Goal: Information Seeking & Learning: Learn about a topic

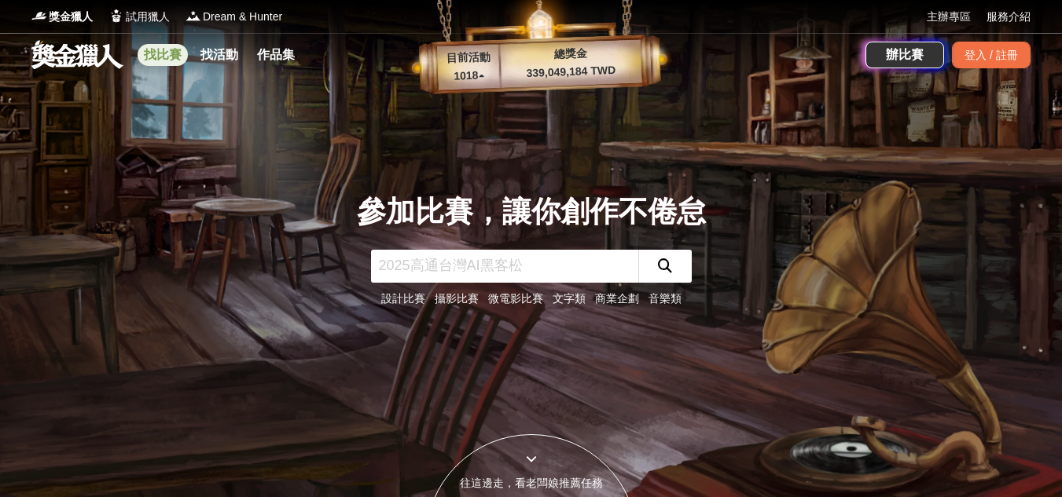
click at [180, 60] on link "找比賽" at bounding box center [163, 55] width 50 height 22
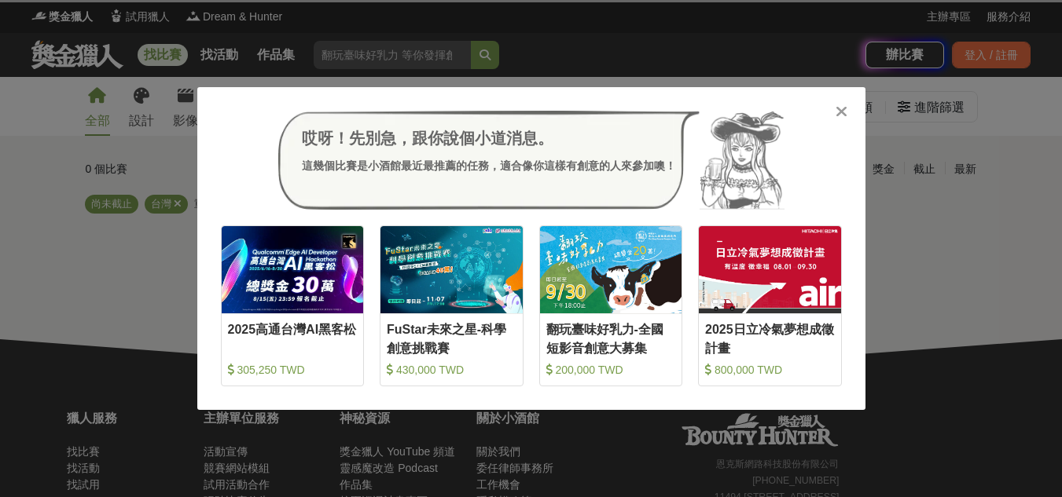
click at [846, 106] on icon at bounding box center [841, 112] width 12 height 16
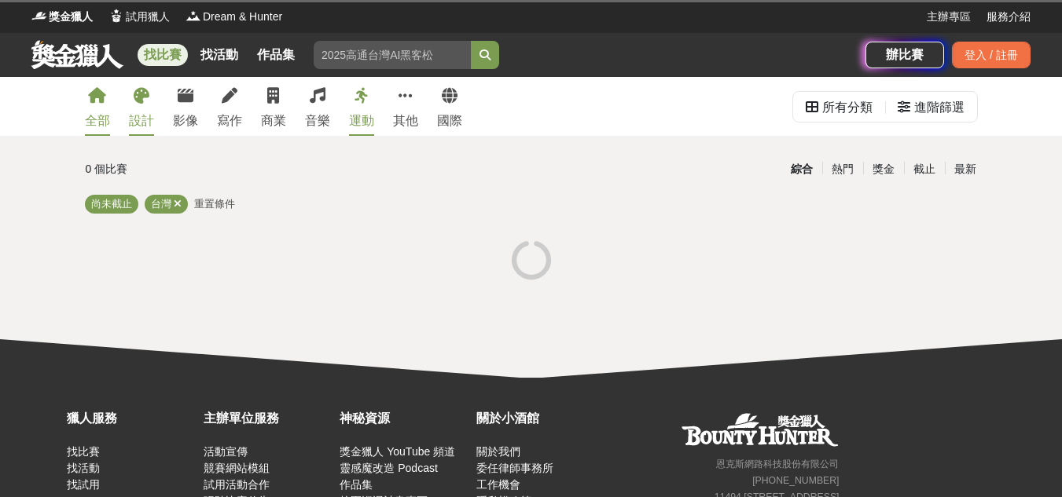
click at [151, 108] on link "設計" at bounding box center [141, 106] width 25 height 59
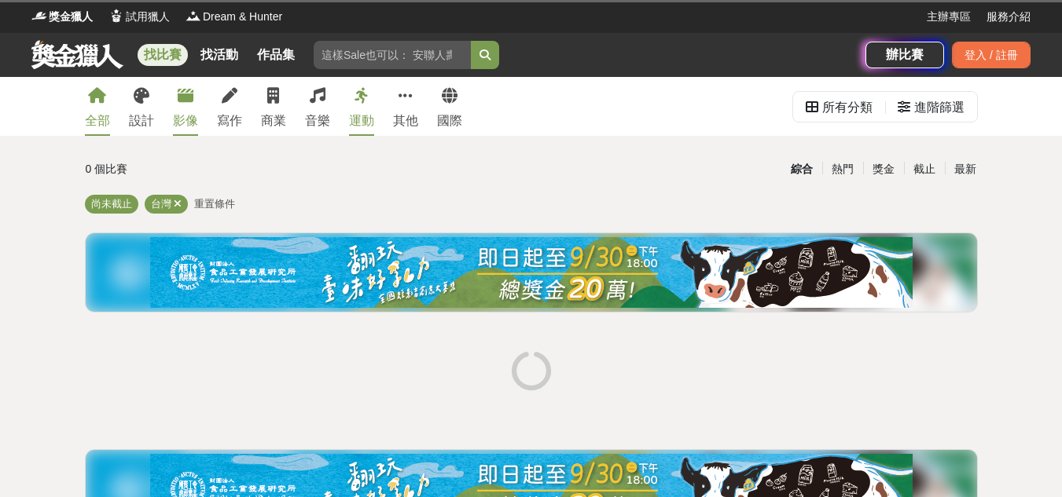
click at [192, 112] on div "影像" at bounding box center [185, 121] width 25 height 19
click at [219, 114] on div "寫作" at bounding box center [229, 121] width 25 height 19
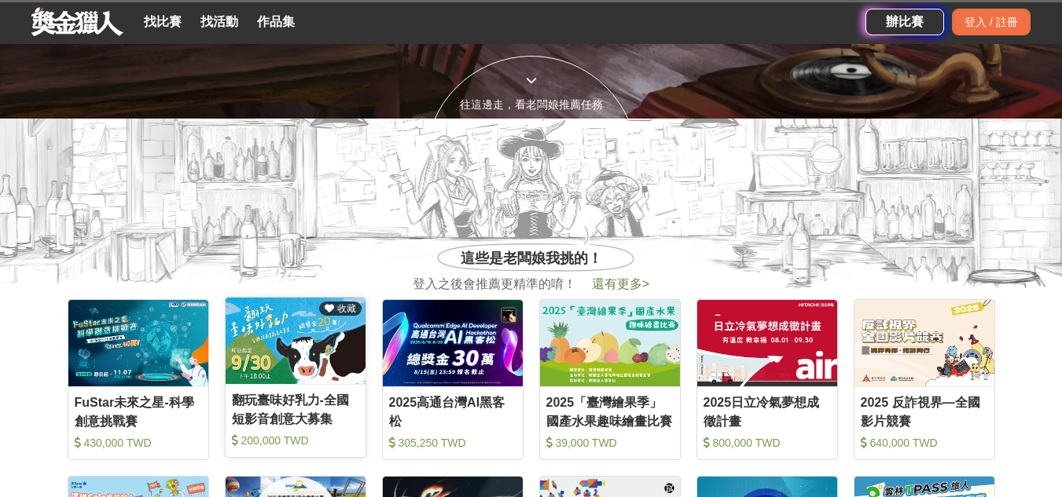
scroll to position [157, 0]
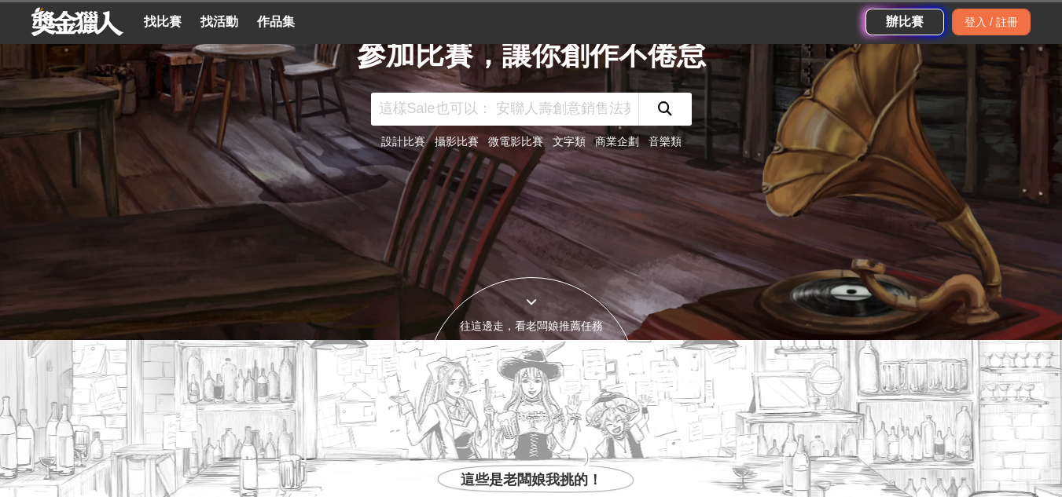
click at [561, 139] on link "文字類" at bounding box center [568, 141] width 33 height 13
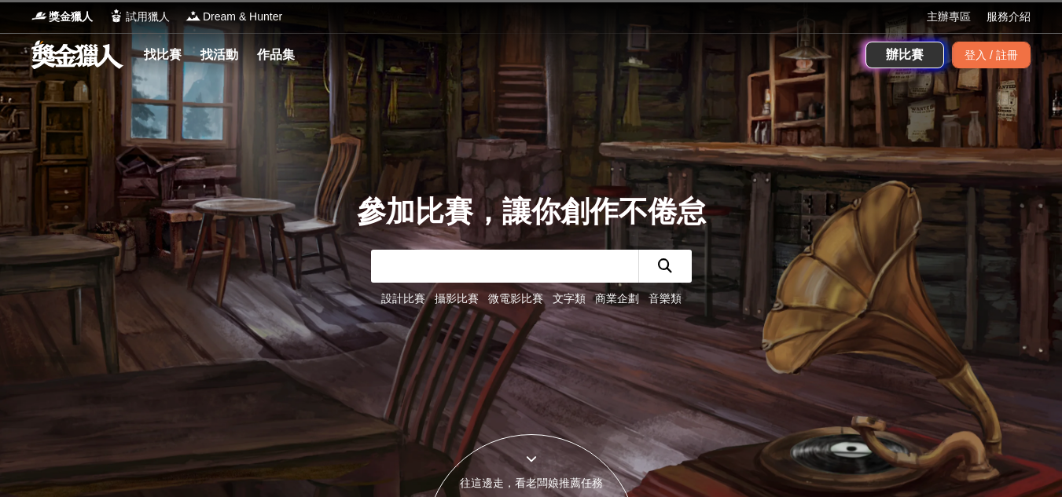
click at [566, 295] on link "文字類" at bounding box center [568, 298] width 33 height 13
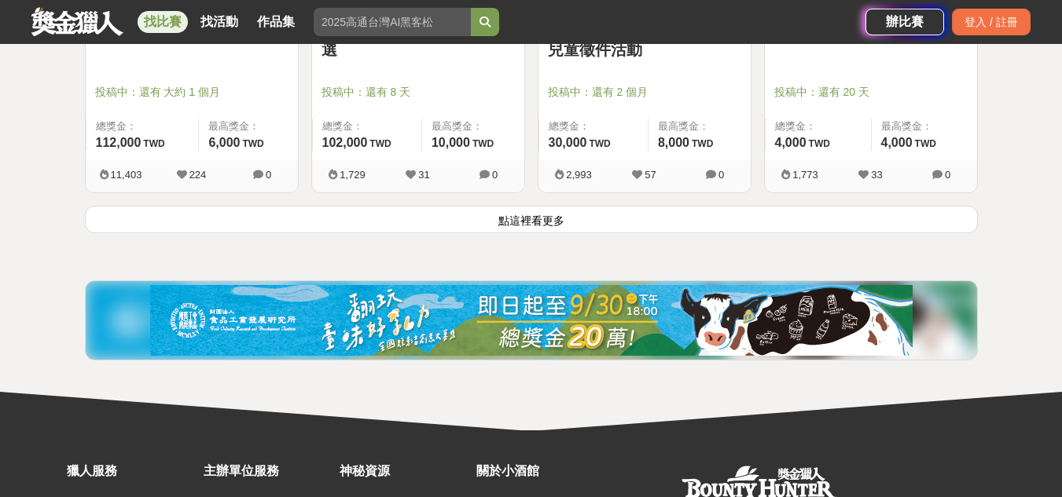
scroll to position [2144, 0]
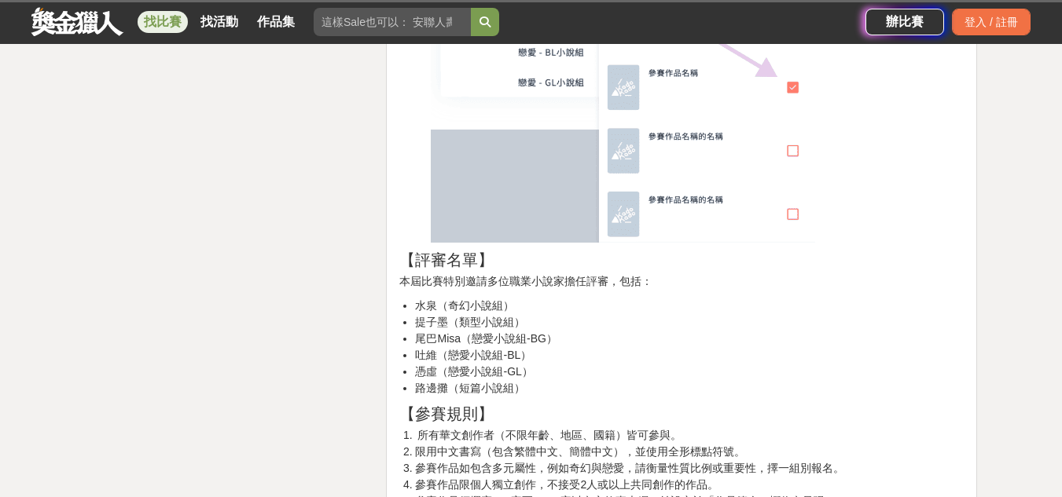
scroll to position [1965, 0]
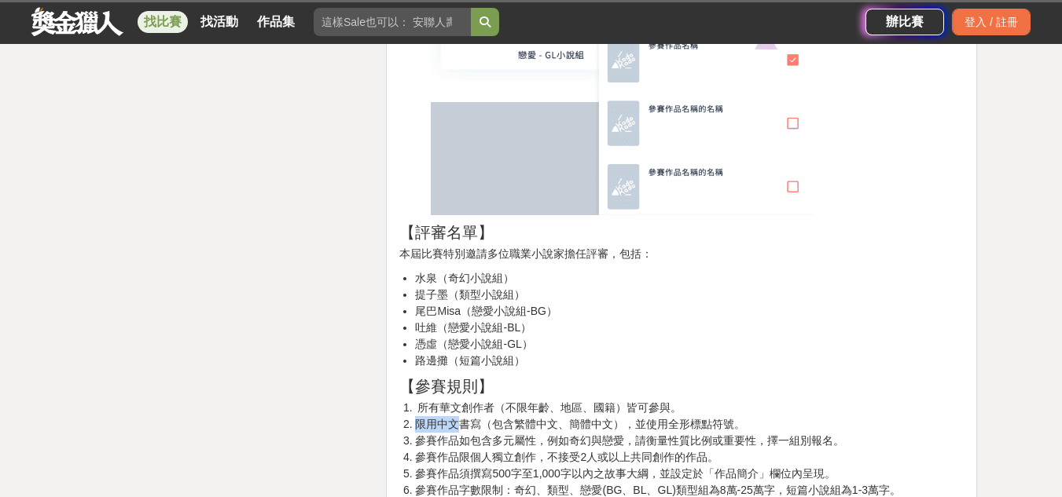
drag, startPoint x: 463, startPoint y: 430, endPoint x: 686, endPoint y: 402, distance: 225.0
click at [686, 401] on li "所有華文創作者（不限年齡、地區、國籍）皆可參與。" at bounding box center [689, 408] width 548 height 17
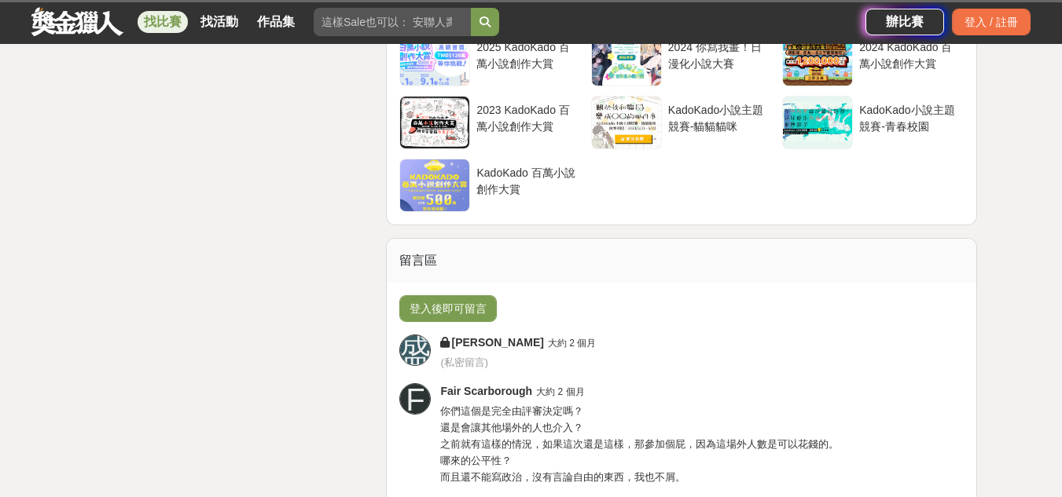
scroll to position [6051, 0]
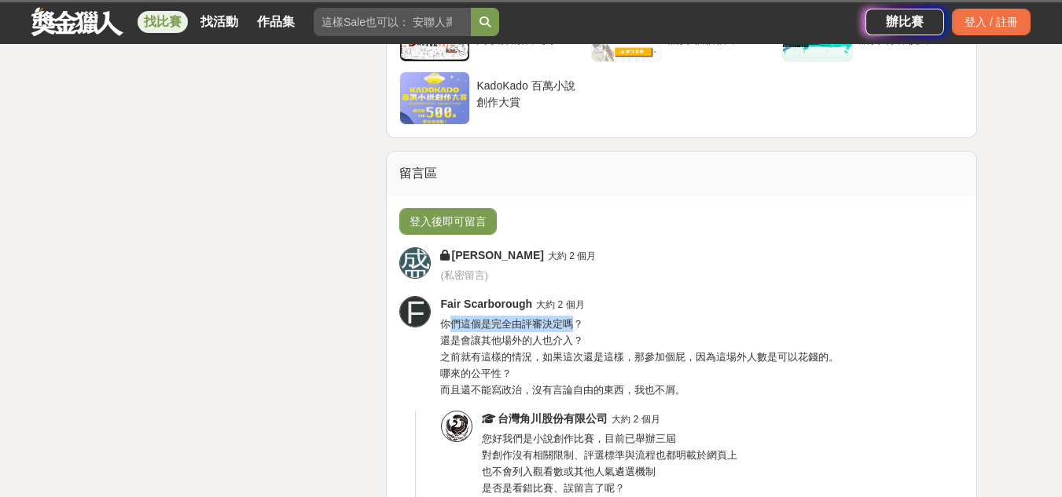
drag, startPoint x: 446, startPoint y: 329, endPoint x: 571, endPoint y: 329, distance: 125.7
click at [571, 329] on span "你們這個是完全由評審決定嗎？ 還是會讓其他場外的人也介入？ 之前就有這樣的情況，如果這次還是這樣，那參加個屁，因為這場外人數是可以花錢的。 哪來的公平性？ 而…" at bounding box center [639, 357] width 398 height 78
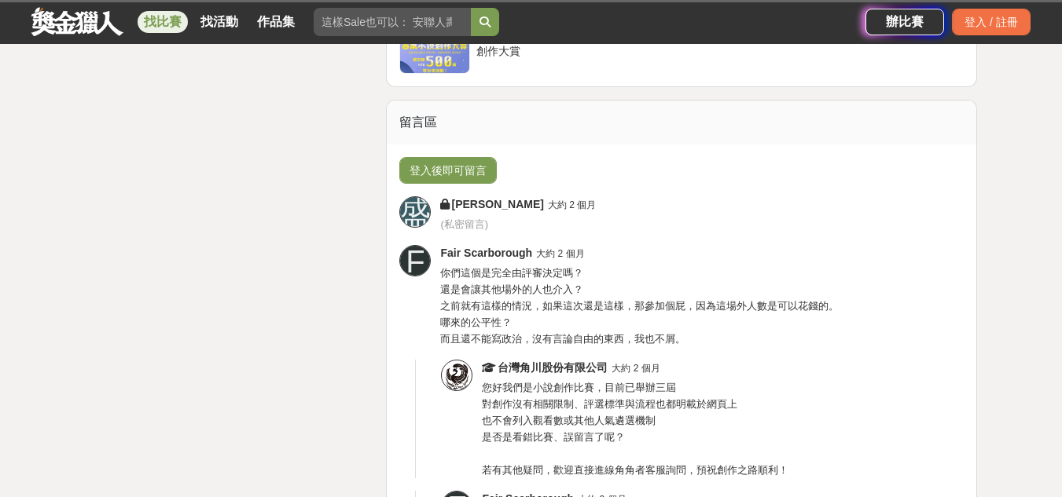
scroll to position [6129, 0]
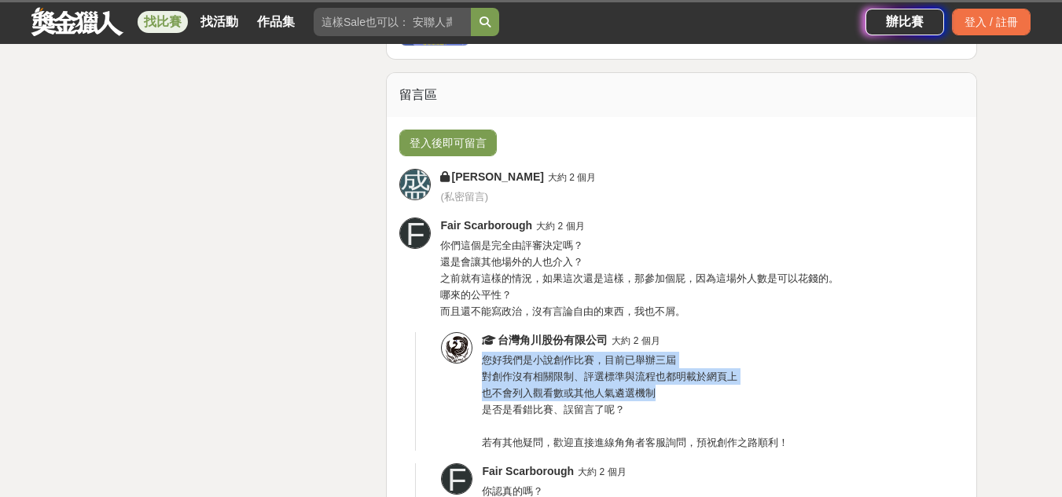
drag, startPoint x: 486, startPoint y: 361, endPoint x: 773, endPoint y: 387, distance: 288.0
click at [773, 387] on div "台灣角川股份有限公司 大約 2 個月 您好我們是小說創作比賽，目前已舉辦三屆 對創作沒有相關限制、評選標準與流程也都明載於網頁上 也不會列入觀看數或其他人氣遴…" at bounding box center [723, 391] width 482 height 119
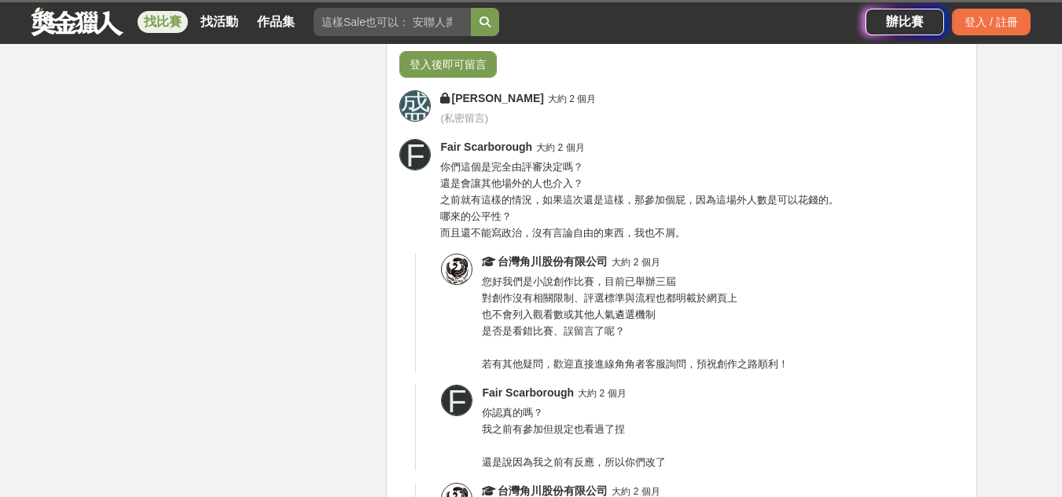
scroll to position [6286, 0]
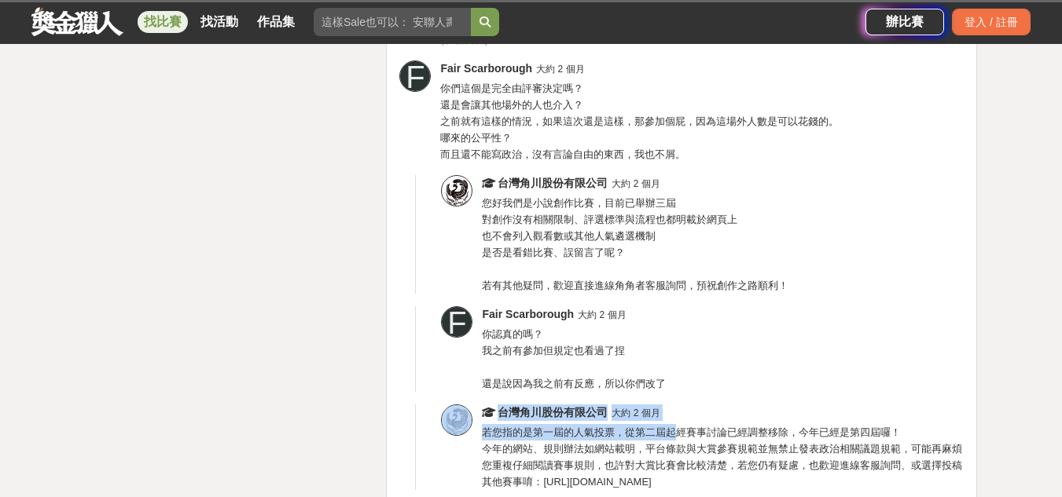
drag, startPoint x: 465, startPoint y: 436, endPoint x: 676, endPoint y: 434, distance: 210.6
click at [676, 434] on div "台灣角川股份有限公司 大約 2 個月 若您指的是第一屆的人氣投票，從第二屆起經賽事討論已經調整移除，今年已經是第四屆囉！ 今年的網站、規則辦法如網站載明，平台…" at bounding box center [689, 448] width 548 height 86
click at [676, 434] on span "若您指的是第一屆的人氣投票，從第二屆起經賽事討論已經調整移除，今年已經是第四屆囉！ 今年的網站、規則辦法如網站載明，平台條款與大賞參賽規範並無禁止發表政治相關…" at bounding box center [722, 457] width 480 height 61
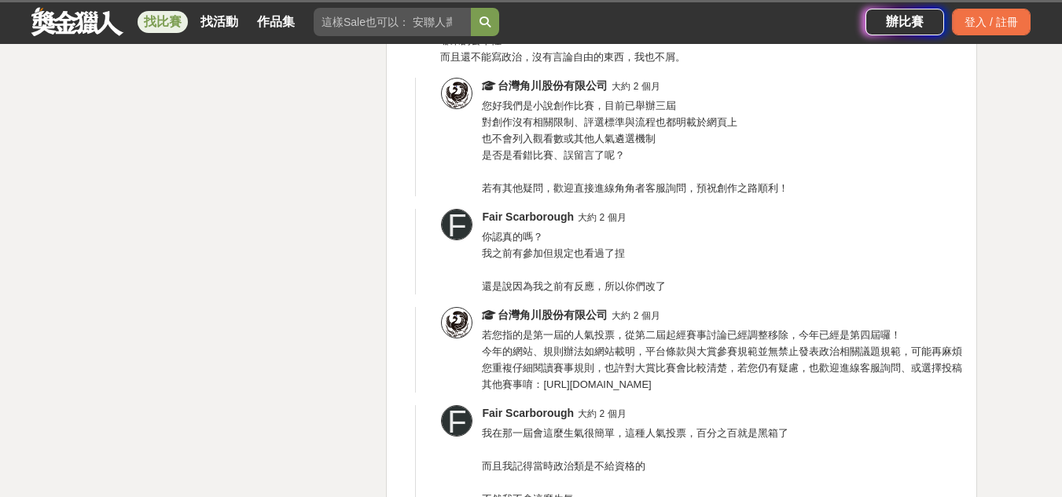
scroll to position [6522, 0]
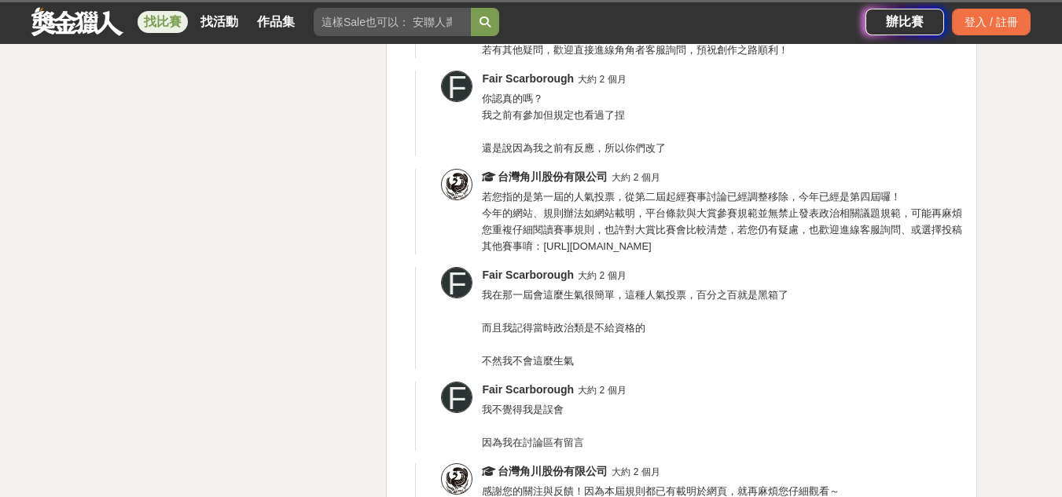
click at [486, 300] on span "我在那一屆會這麼生氣很簡單，這種人氣投票，百分之百就是黑箱了 而且我記得當時政治類是不給資格的 不然我不會這麼生氣" at bounding box center [635, 328] width 306 height 78
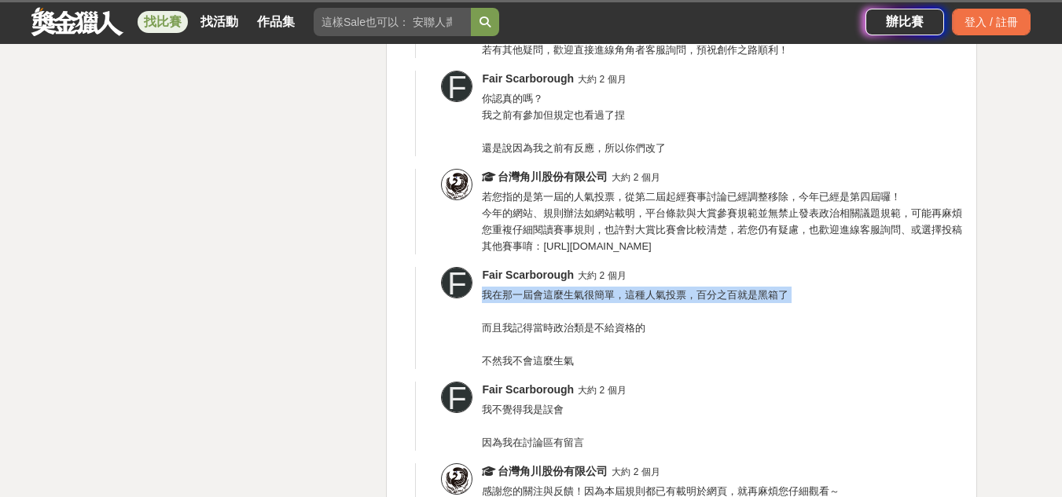
click at [486, 300] on span "我在那一屆會這麼生氣很簡單，這種人氣投票，百分之百就是黑箱了 而且我記得當時政治類是不給資格的 不然我不會這麼生氣" at bounding box center [635, 328] width 306 height 78
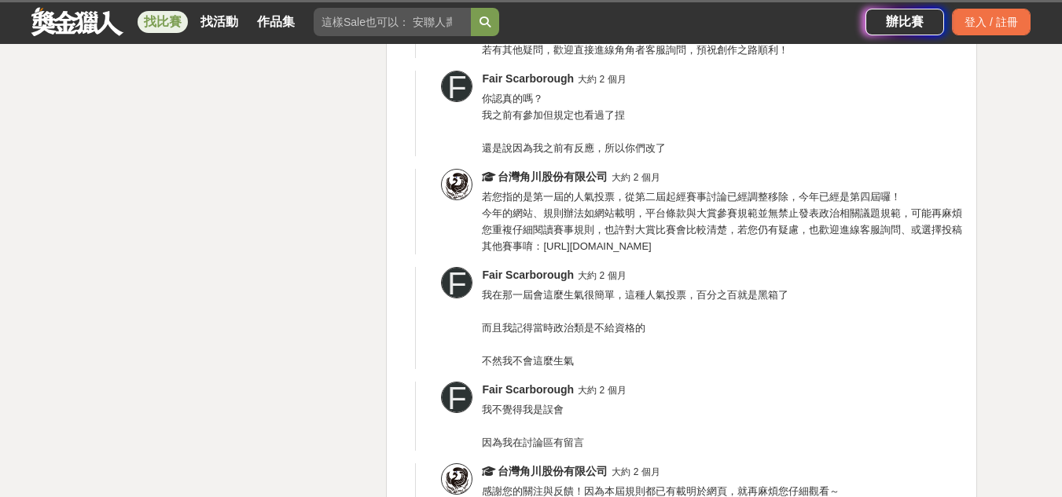
click at [492, 359] on span "我在那一屆會這麼生氣很簡單，這種人氣投票，百分之百就是黑箱了 而且我記得當時政治類是不給資格的 不然我不會這麼生氣" at bounding box center [635, 328] width 306 height 78
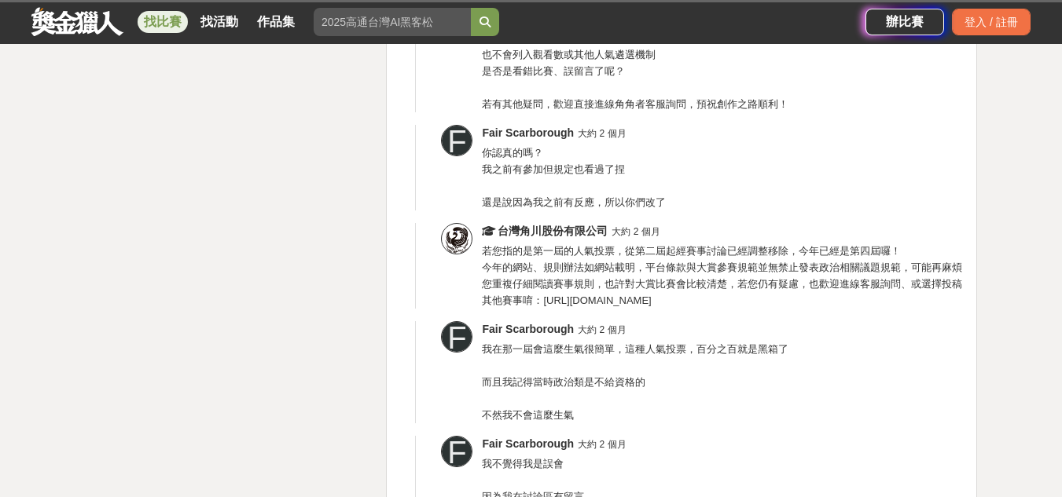
scroll to position [6365, 0]
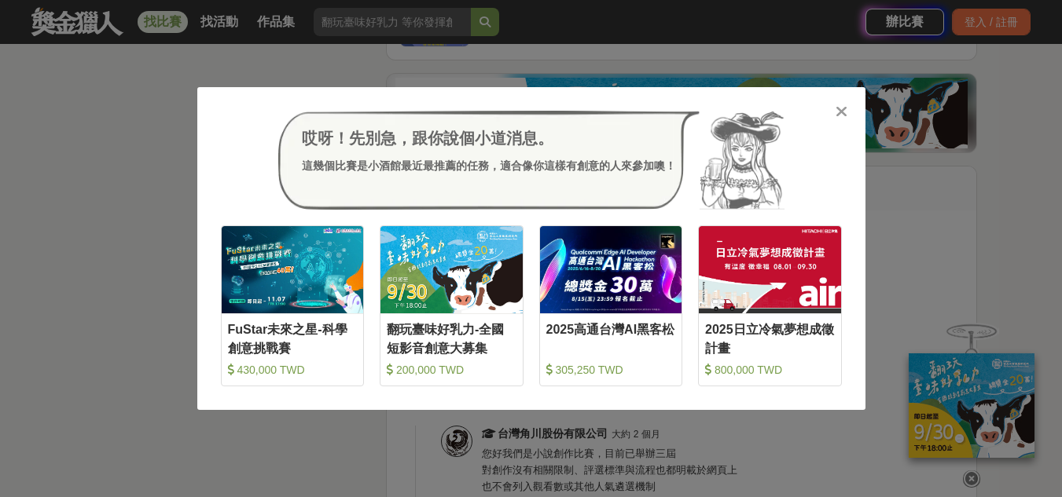
click at [844, 112] on icon at bounding box center [841, 112] width 12 height 16
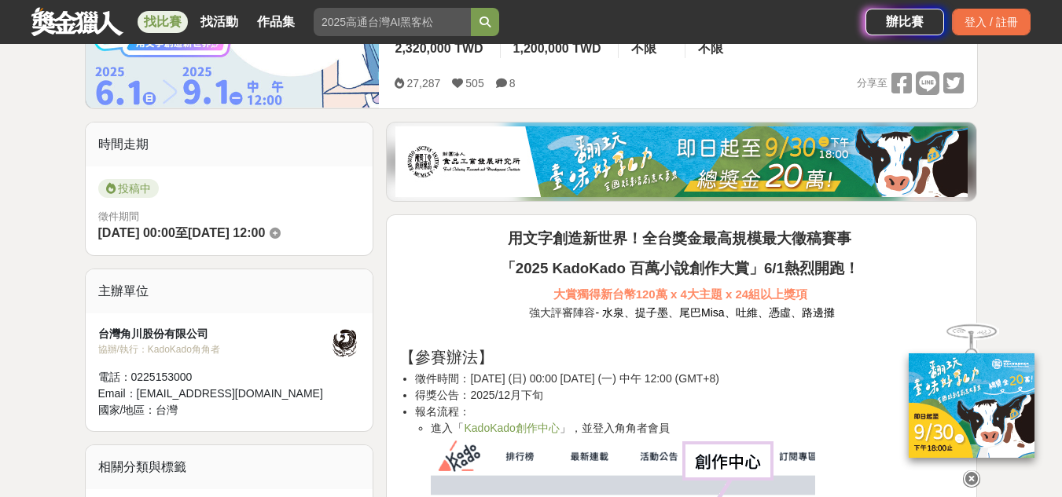
scroll to position [0, 0]
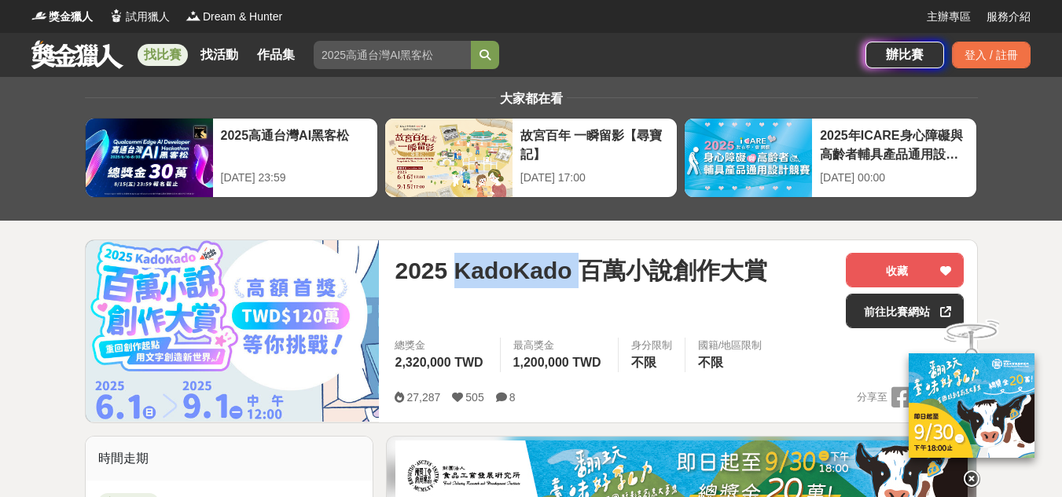
drag, startPoint x: 475, startPoint y: 263, endPoint x: 580, endPoint y: 266, distance: 105.3
click at [580, 266] on span "2025 KadoKado 百萬小說創作大賞" at bounding box center [580, 270] width 372 height 35
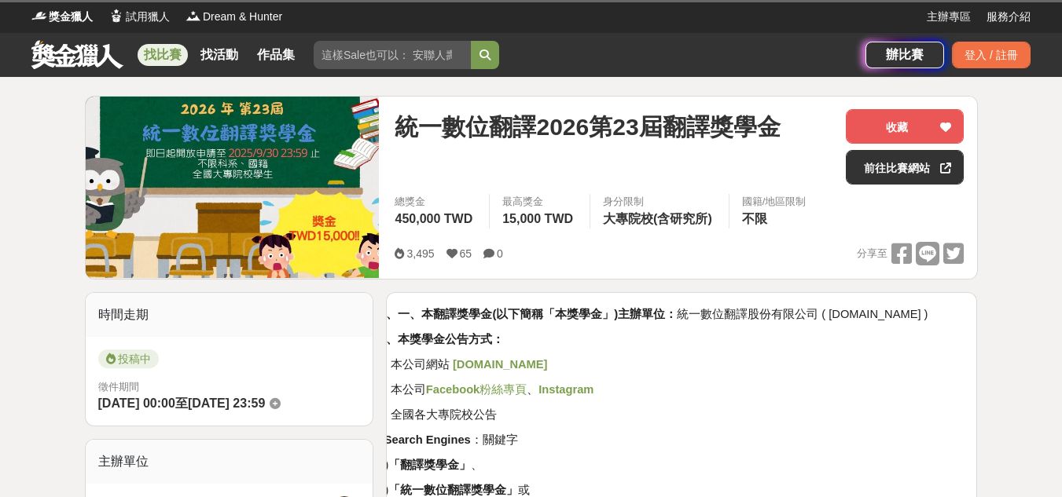
click at [539, 309] on strong "一、一、本翻譯獎學金(以下簡稱「本獎學金」)主辦單位：" at bounding box center [525, 314] width 303 height 13
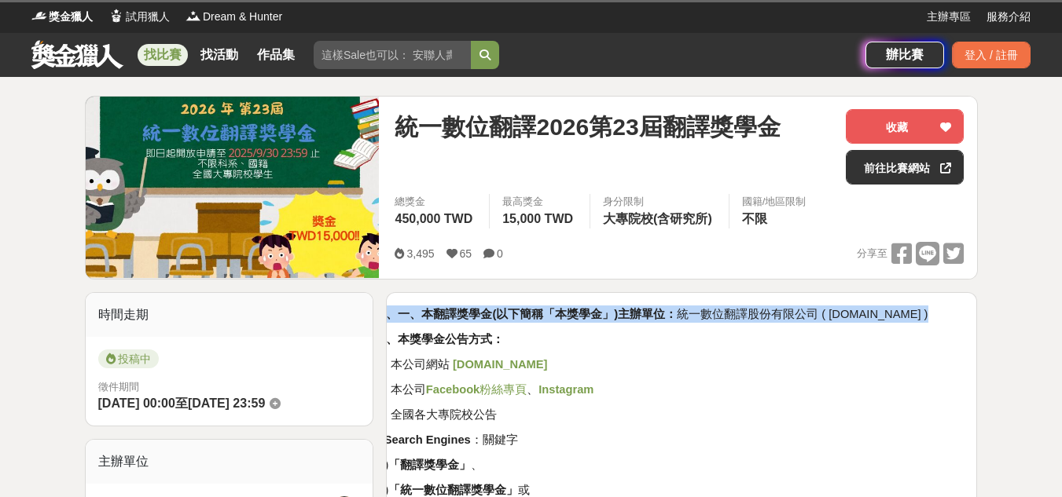
click at [539, 309] on strong "一、一、本翻譯獎學金(以下簡稱「本獎學金」)主辦單位：" at bounding box center [525, 314] width 303 height 13
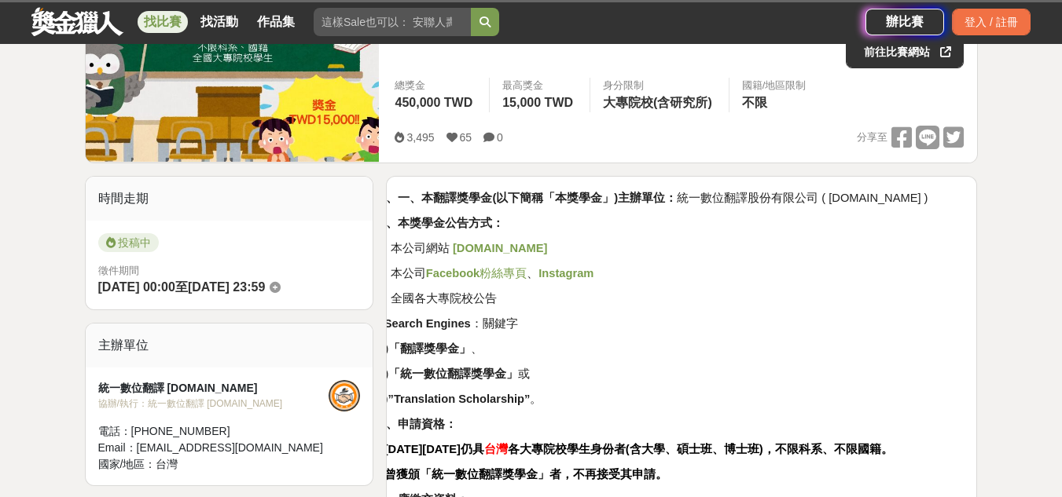
scroll to position [157, 0]
